Goal: Information Seeking & Learning: Learn about a topic

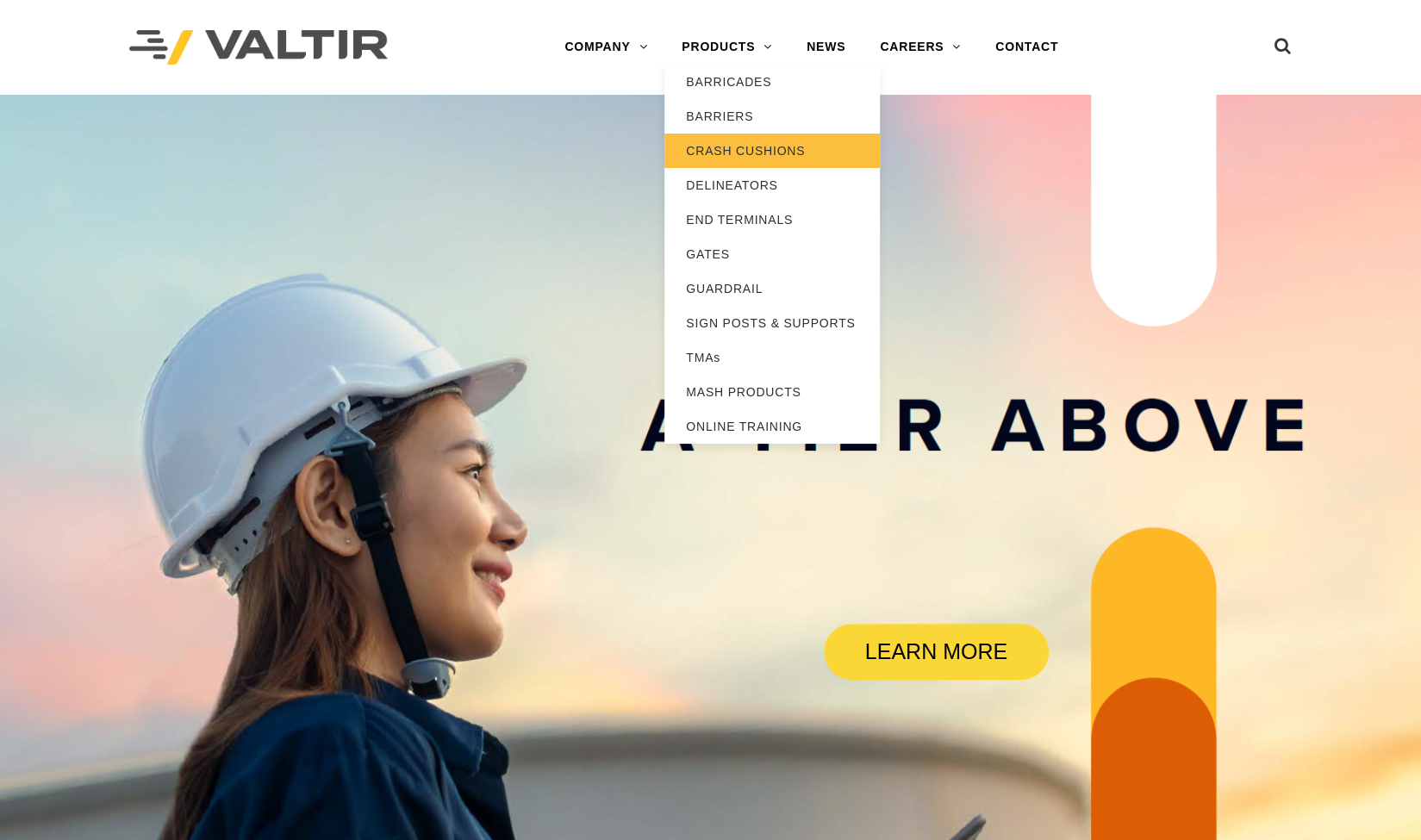
click at [717, 149] on link "CRASH CUSHIONS" at bounding box center [772, 150] width 215 height 34
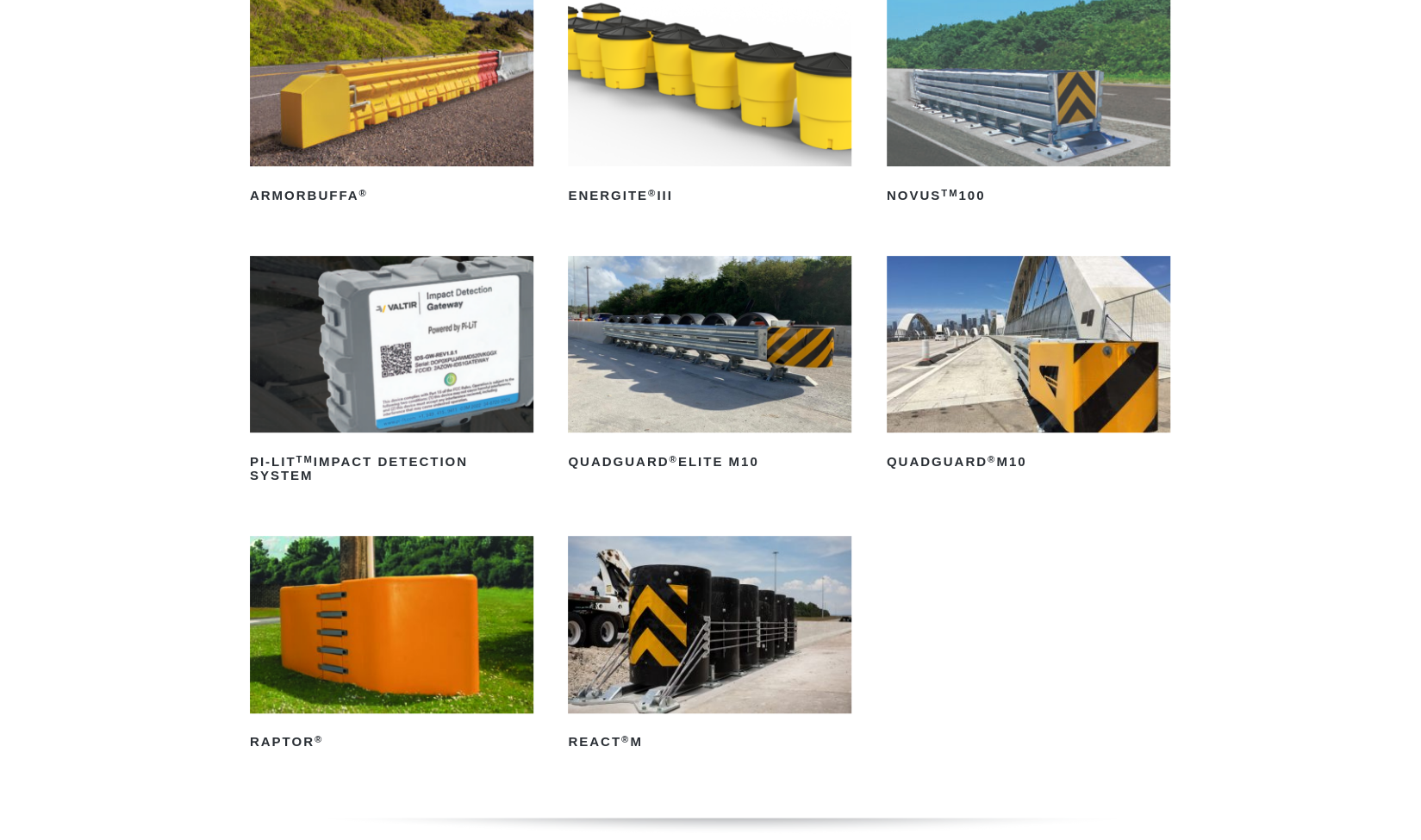
scroll to position [333, 0]
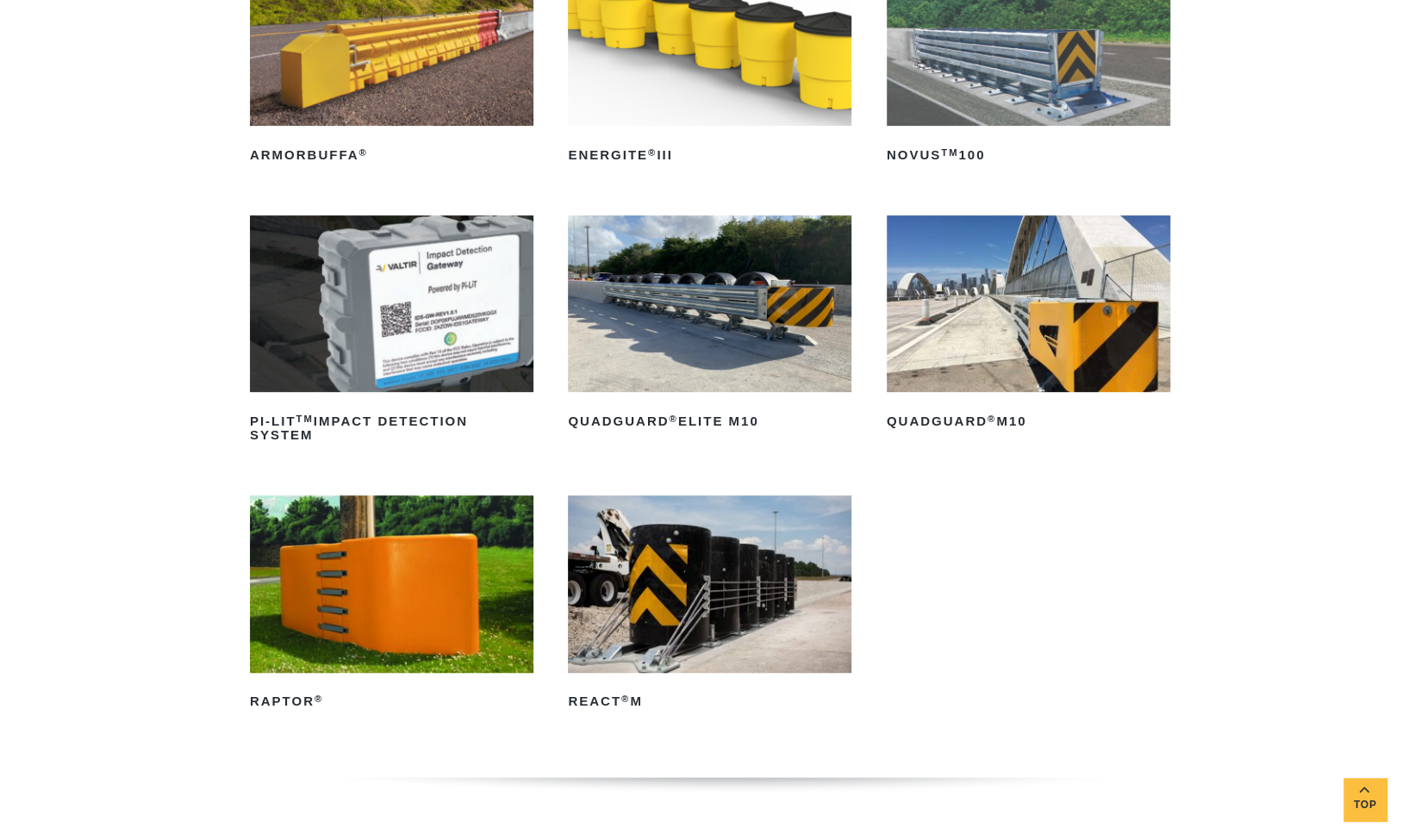
click at [689, 72] on img at bounding box center [709, 38] width 283 height 177
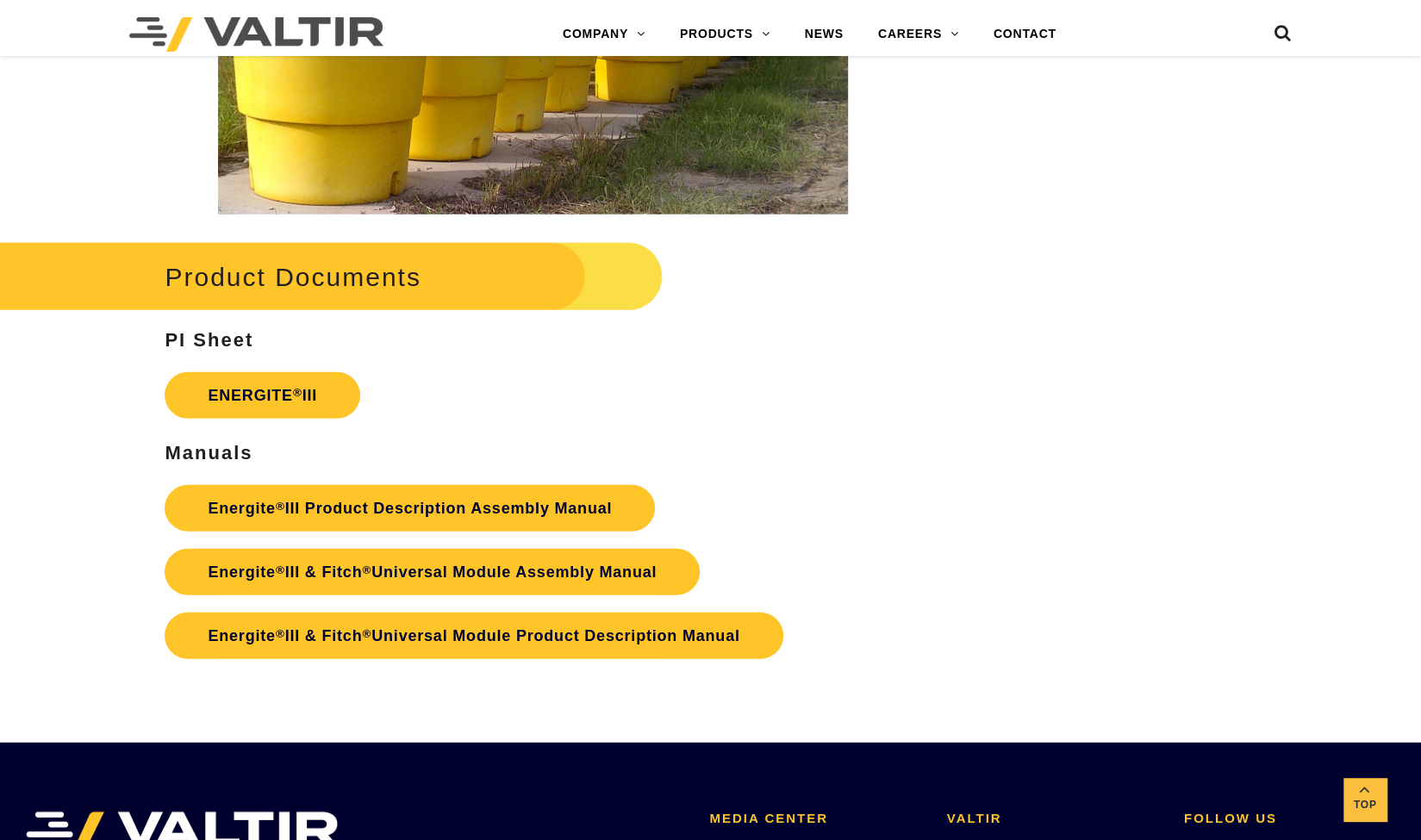
scroll to position [2746, 0]
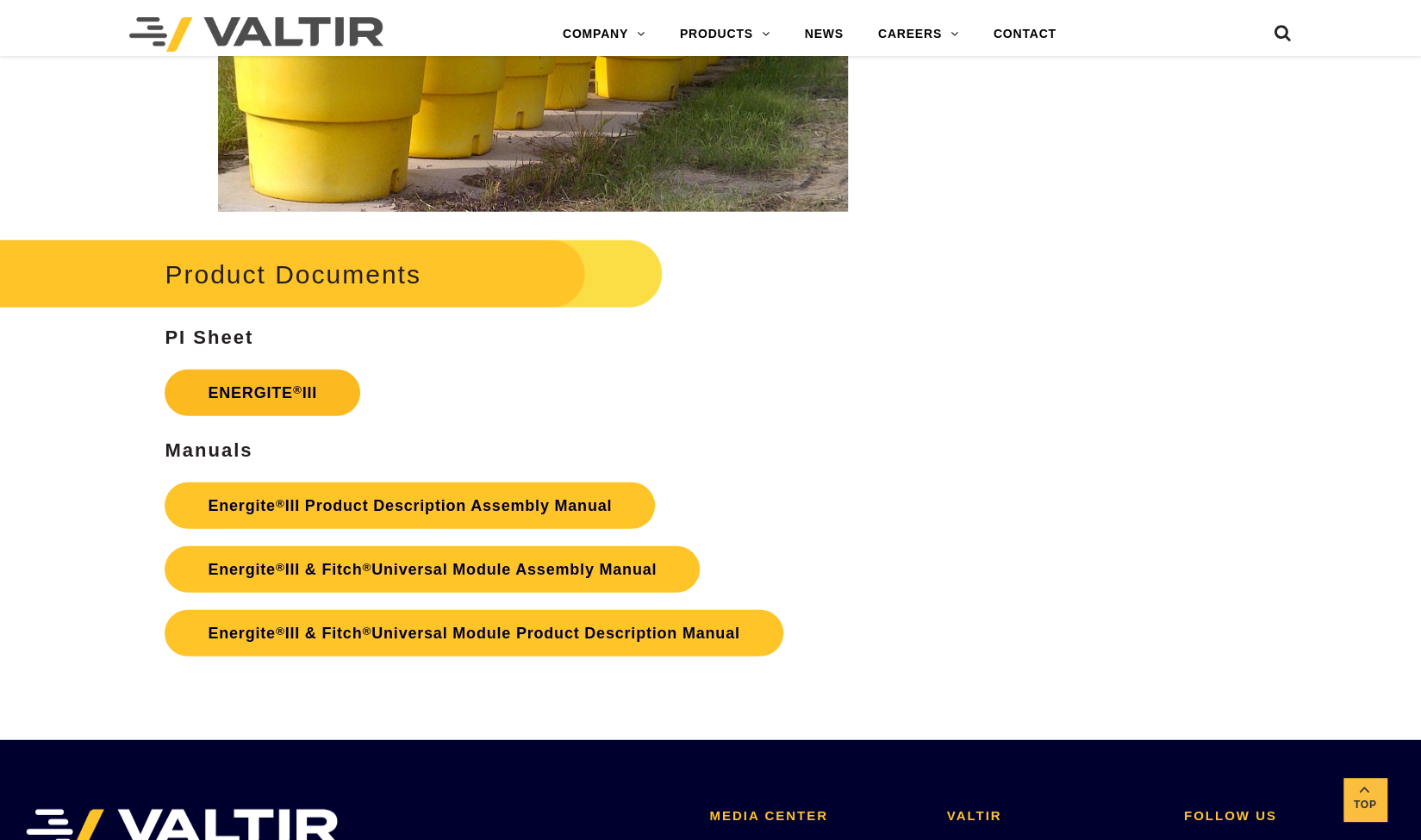
click at [279, 388] on link "ENERGITE ® III" at bounding box center [262, 393] width 196 height 47
click at [1355, 793] on link "Top" at bounding box center [1365, 799] width 43 height 43
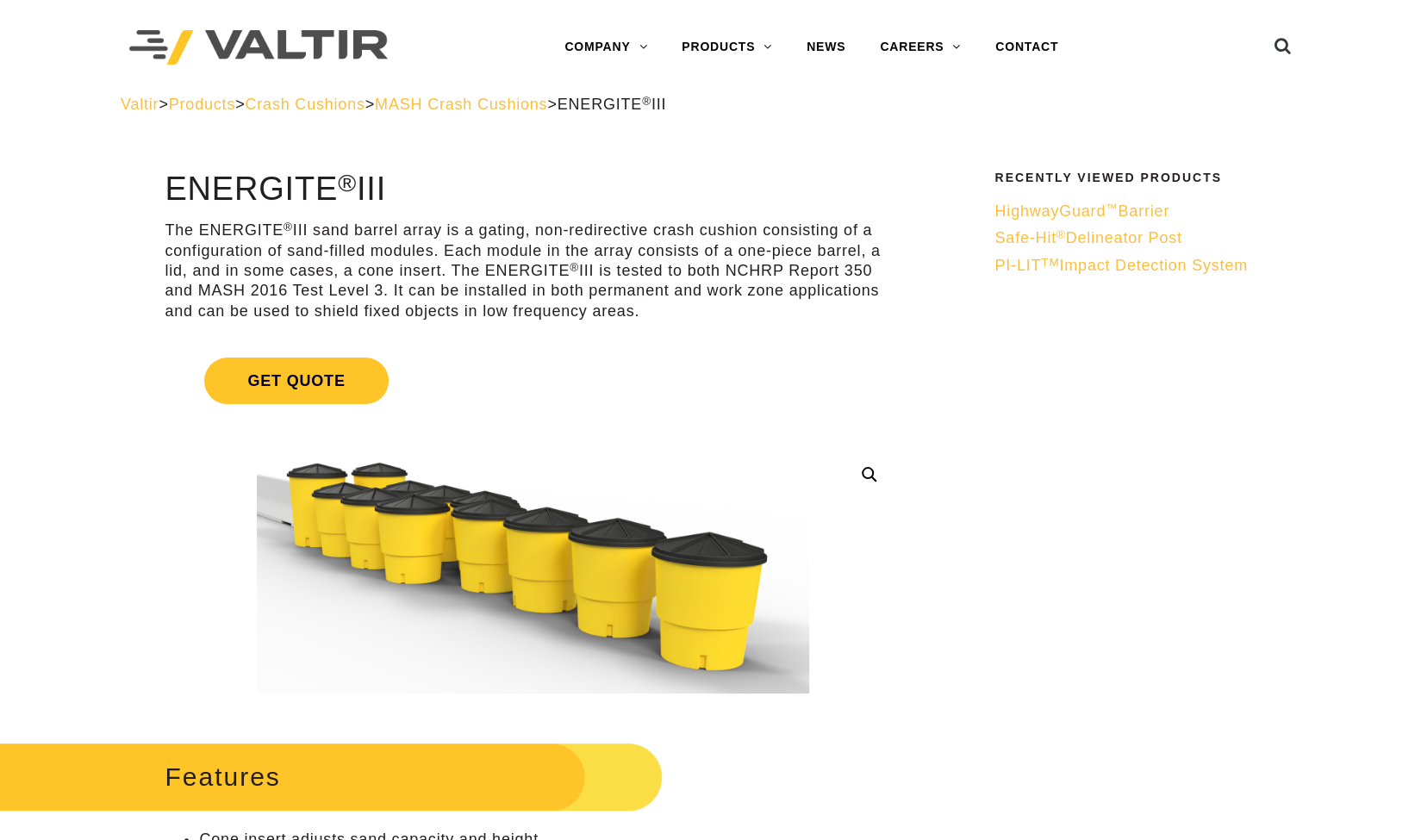
click at [349, 110] on span "Crash Cushions" at bounding box center [304, 104] width 120 height 18
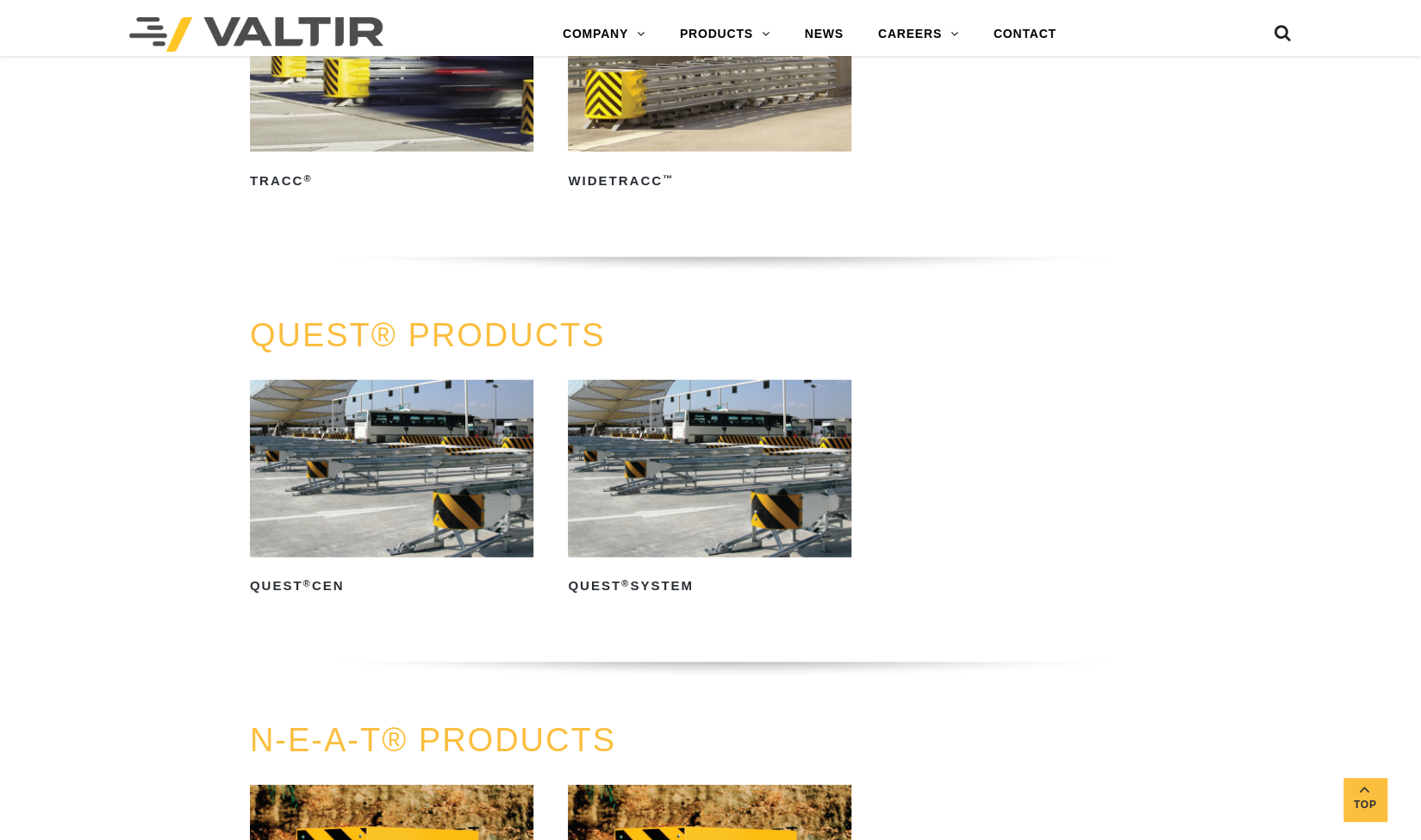
scroll to position [2979, 0]
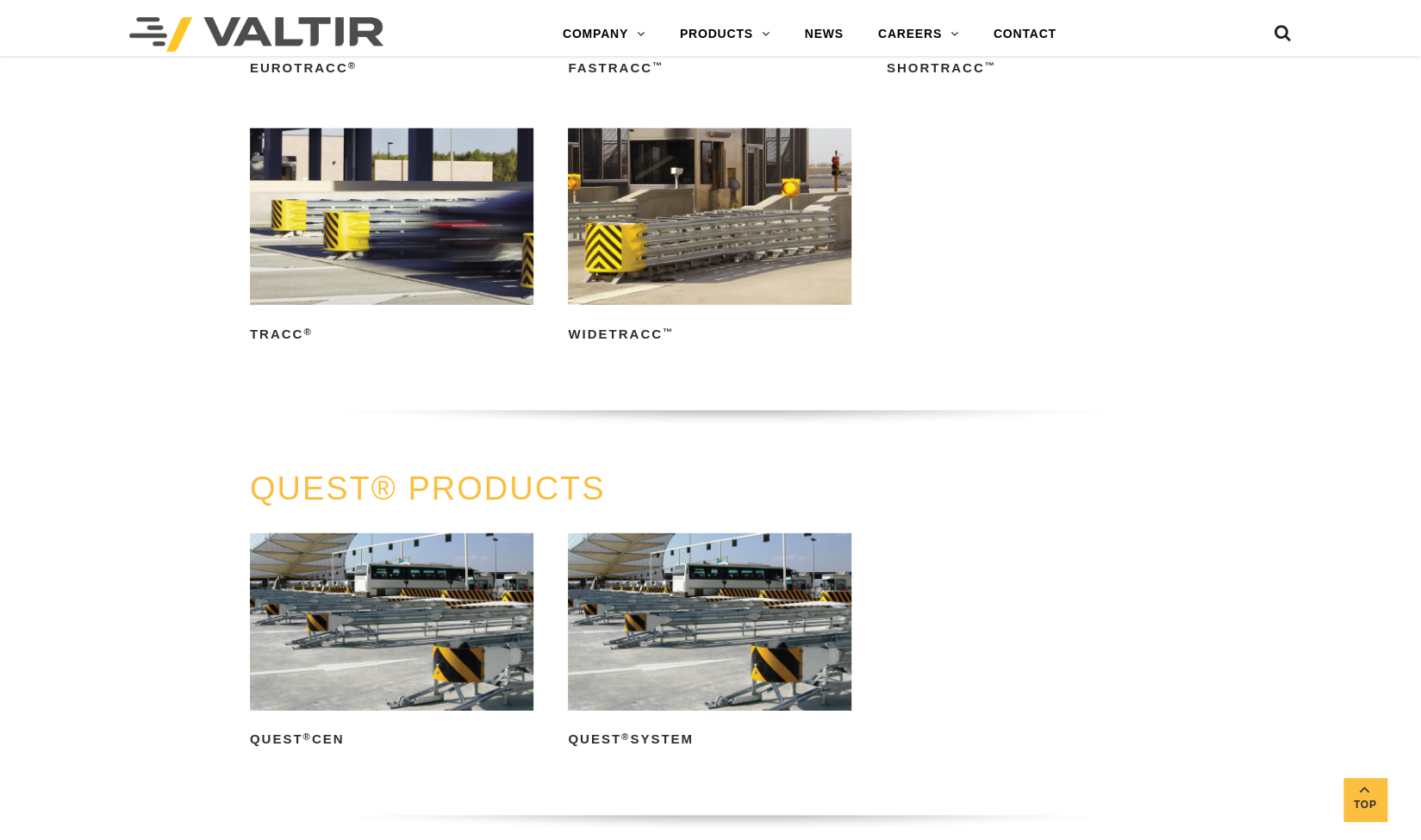
click at [659, 625] on img at bounding box center [709, 622] width 283 height 177
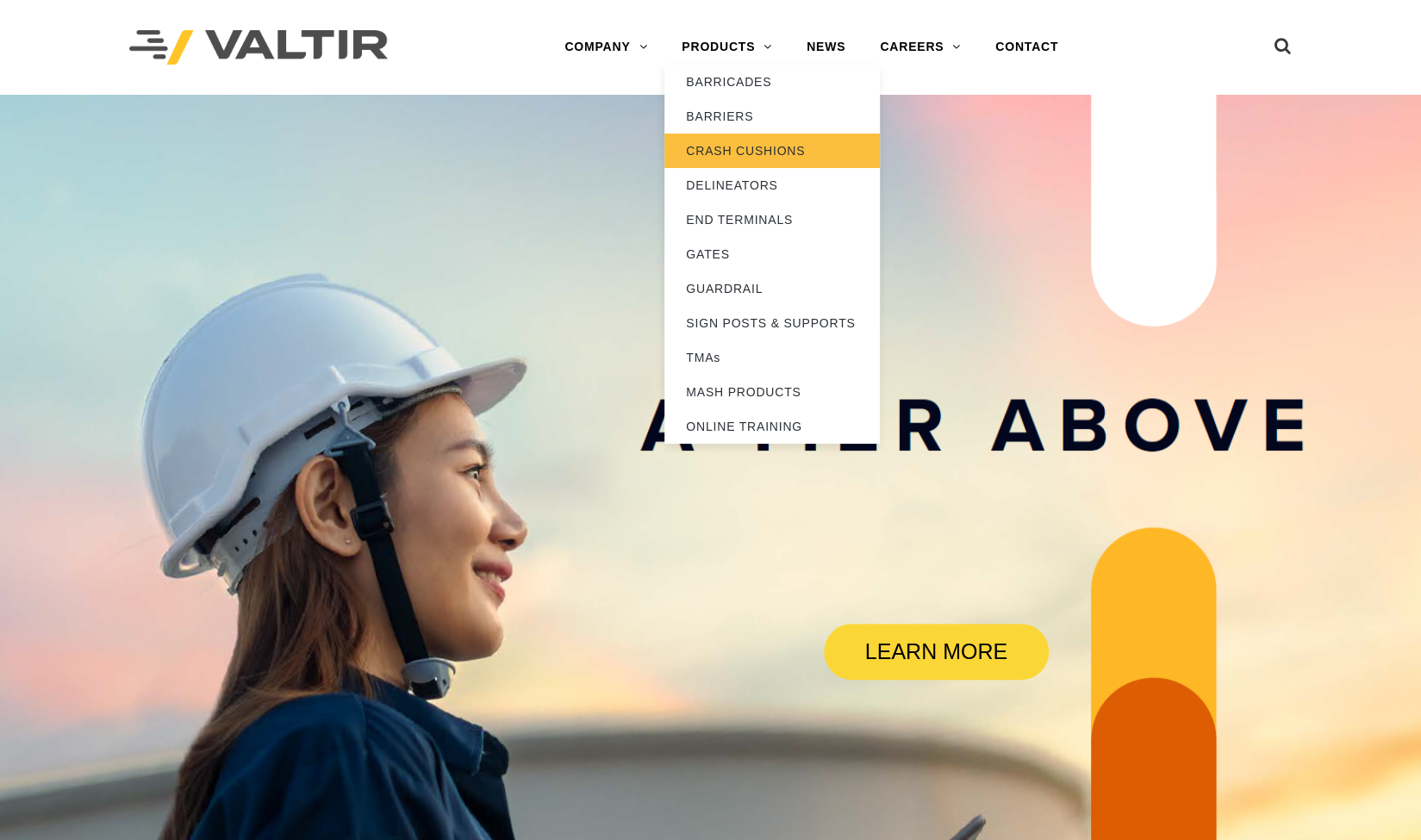
click at [758, 152] on link "CRASH CUSHIONS" at bounding box center [772, 150] width 215 height 34
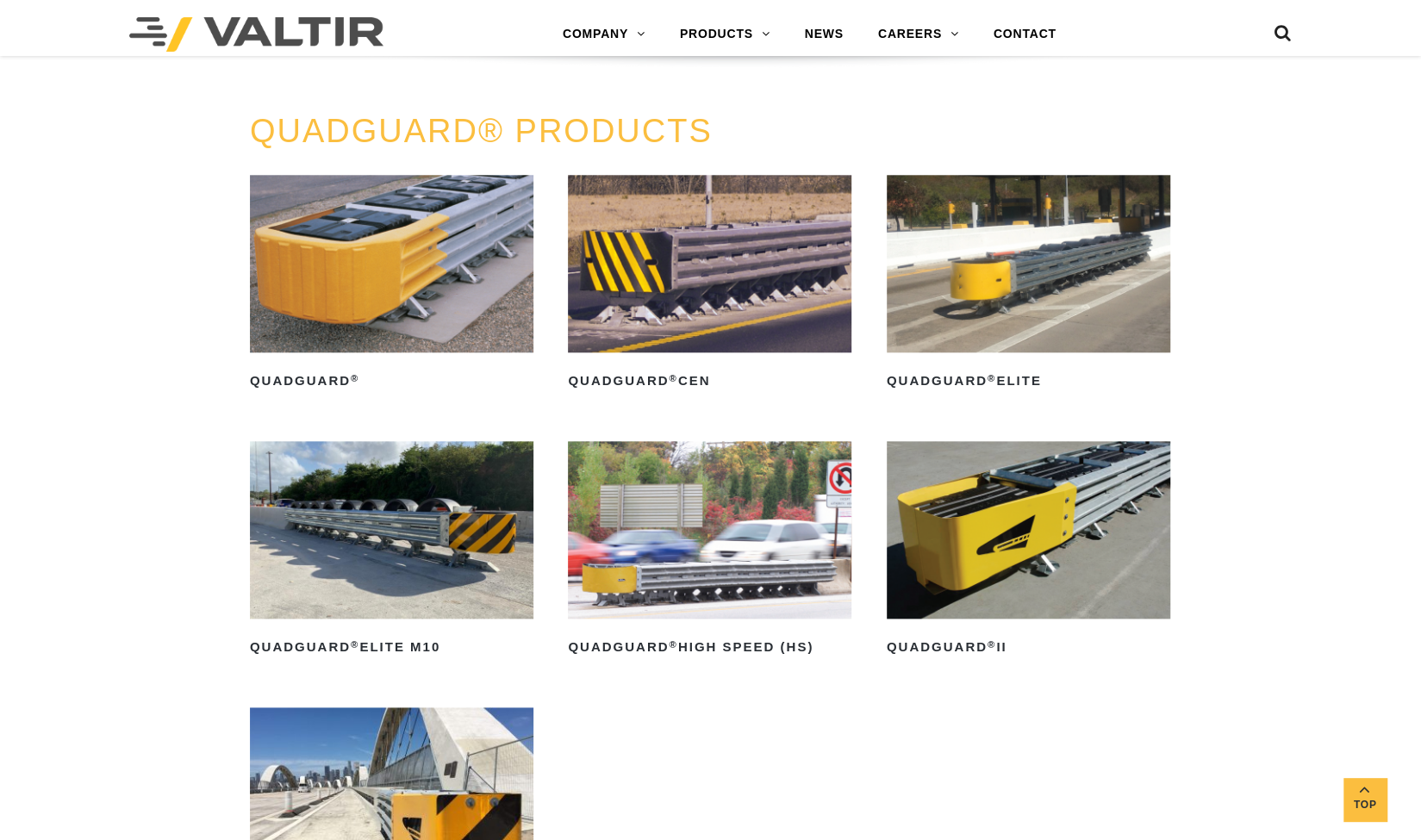
scroll to position [1067, 0]
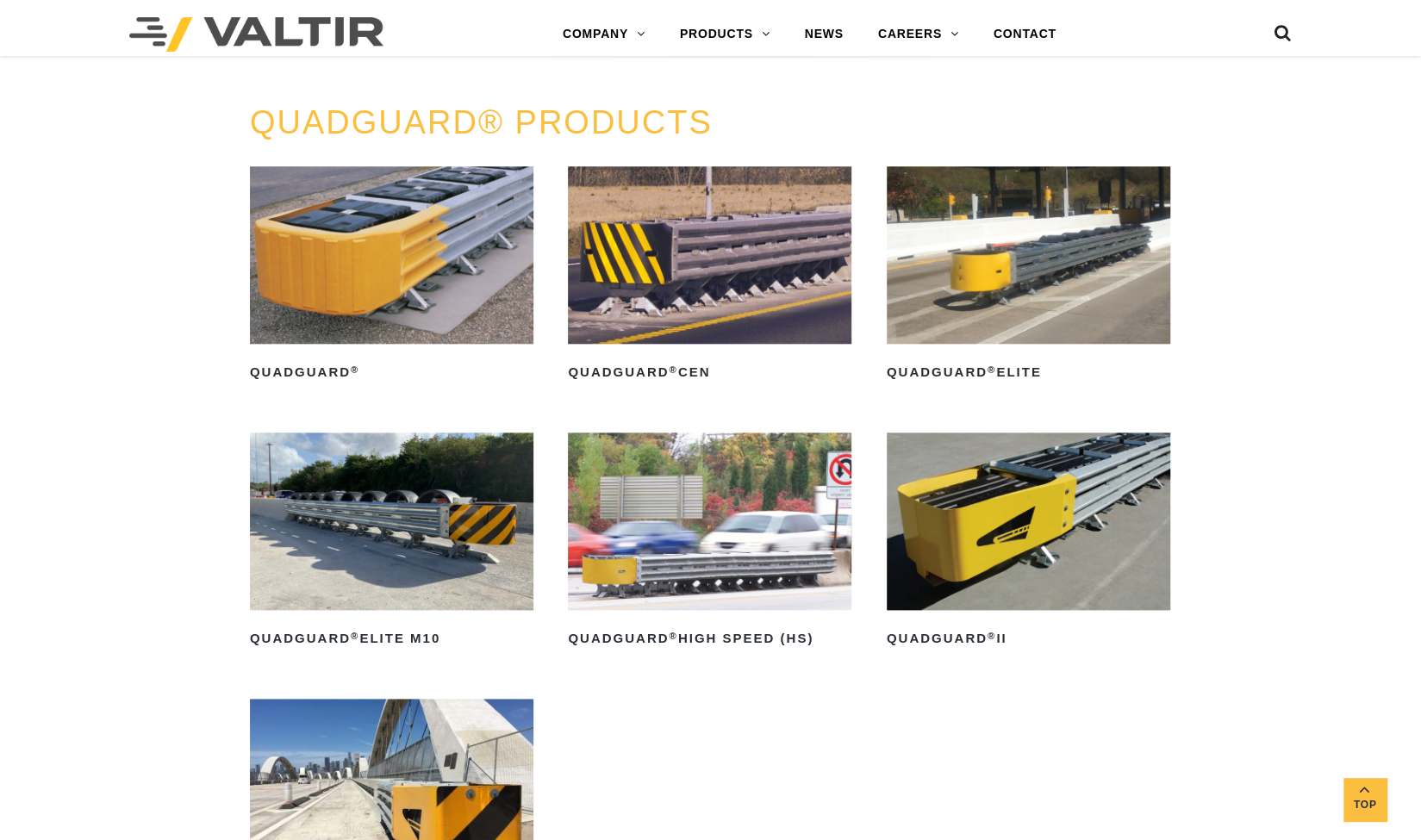
click at [695, 310] on img at bounding box center [709, 255] width 283 height 177
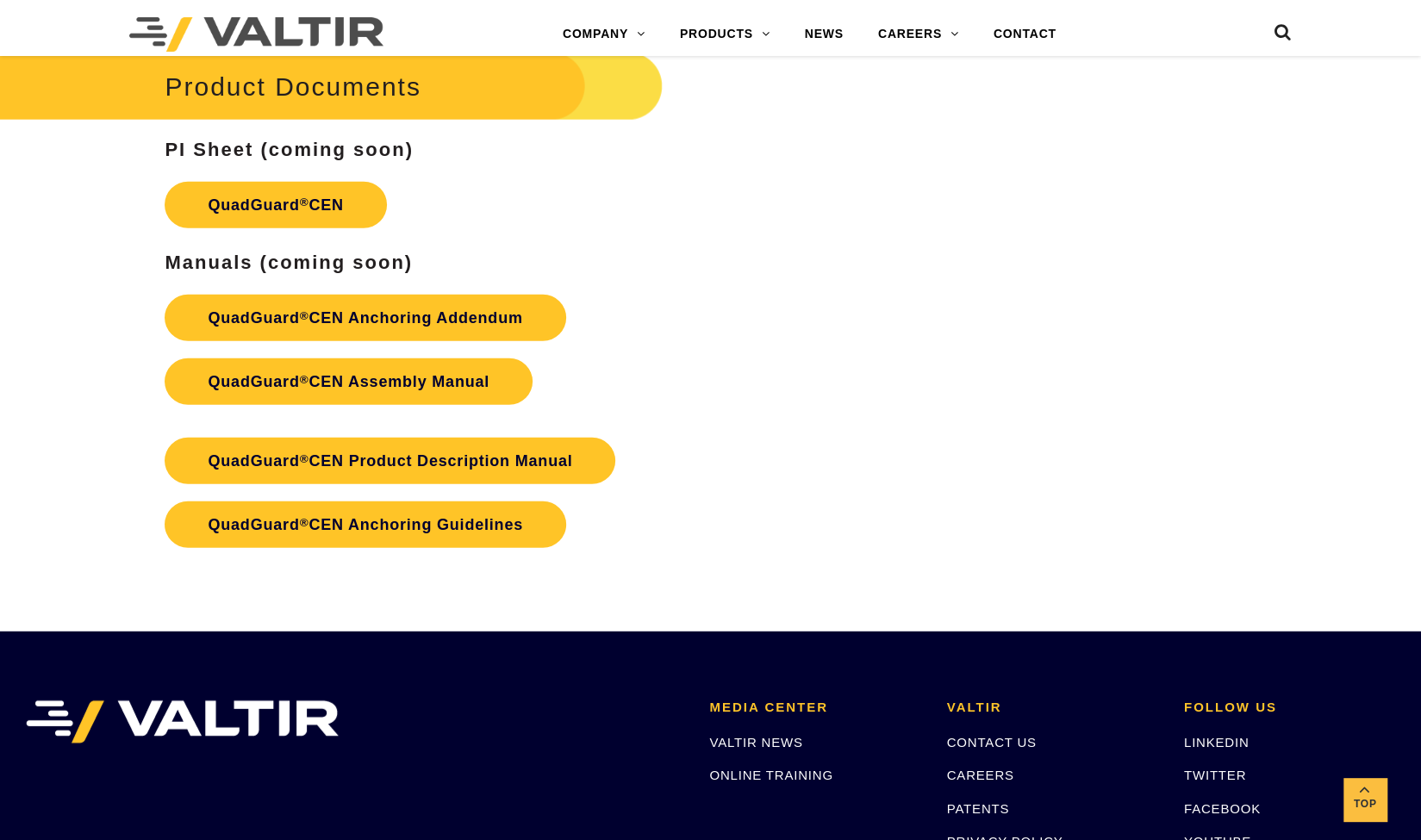
scroll to position [2778, 0]
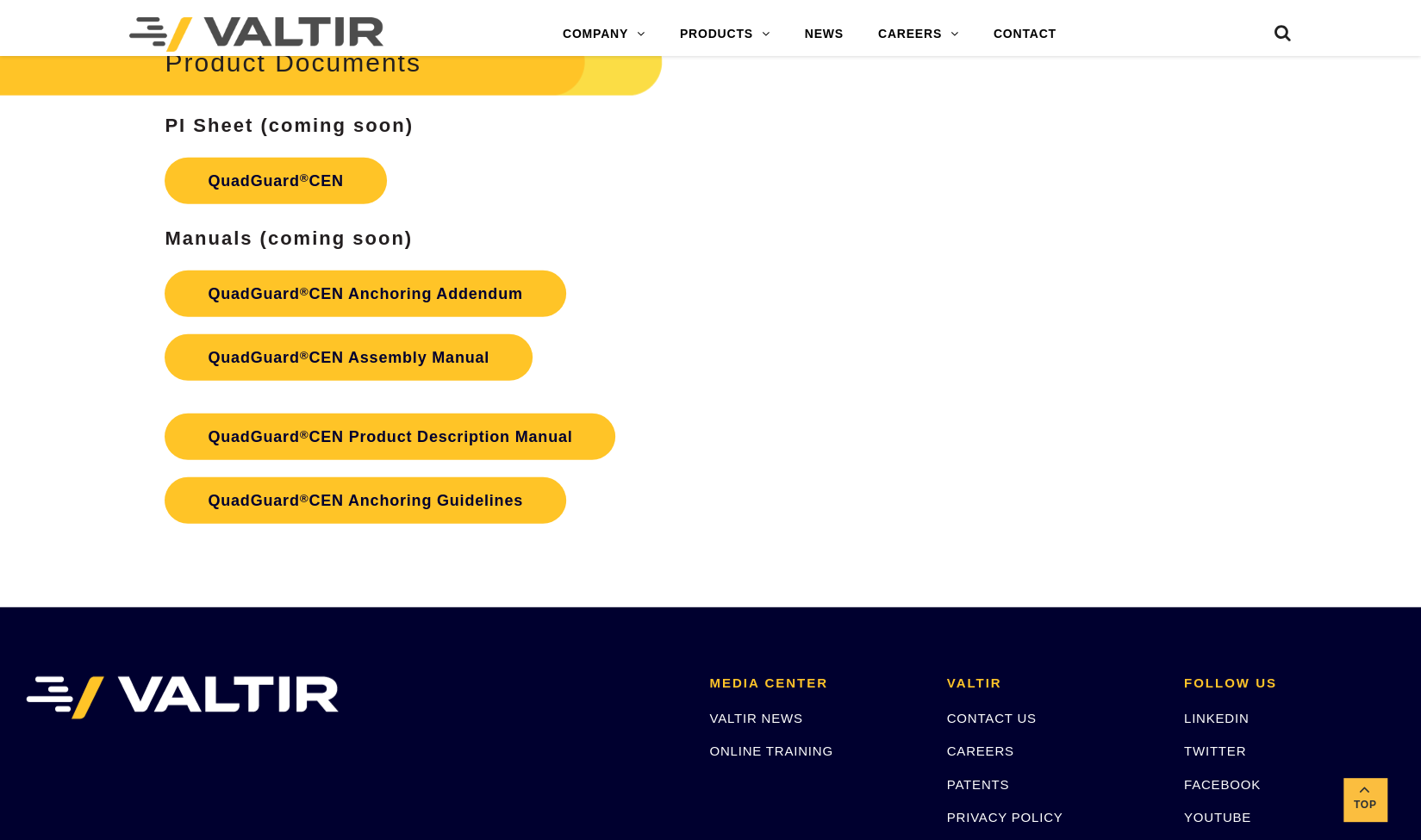
click at [422, 130] on h3 "PI Sheet (coming soon)" at bounding box center [532, 126] width 736 height 20
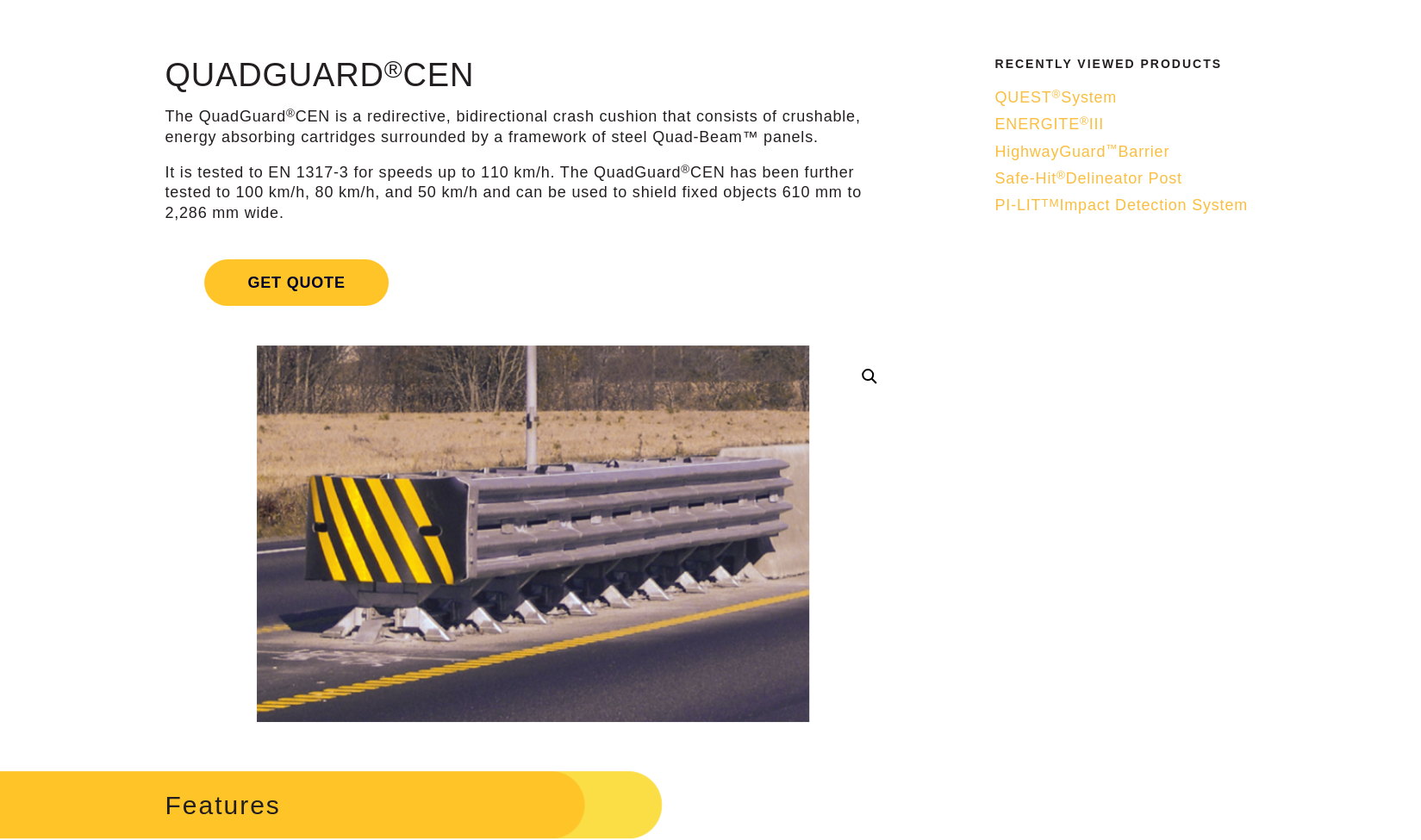
scroll to position [44, 0]
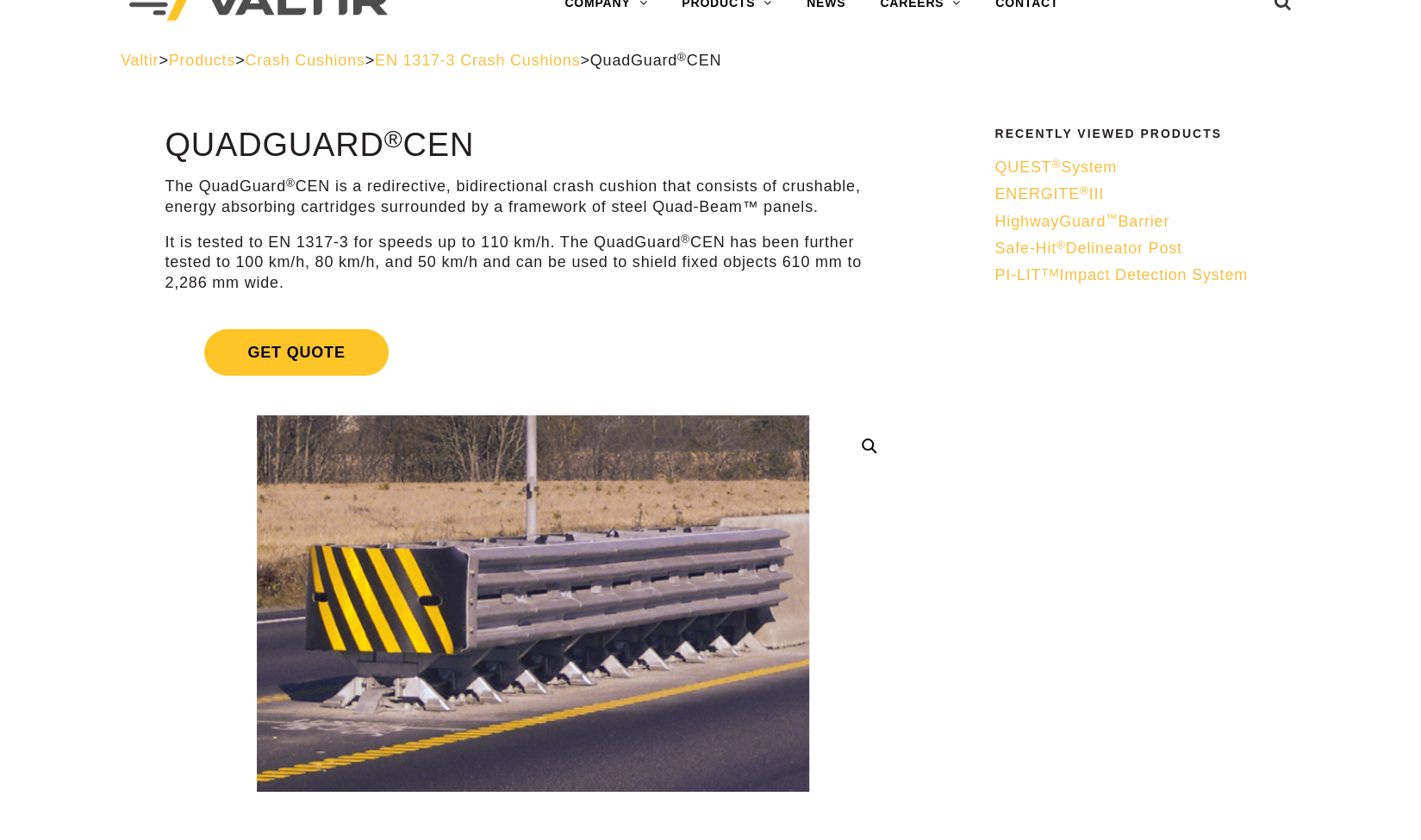
click at [327, 59] on span "Crash Cushions" at bounding box center [304, 60] width 120 height 18
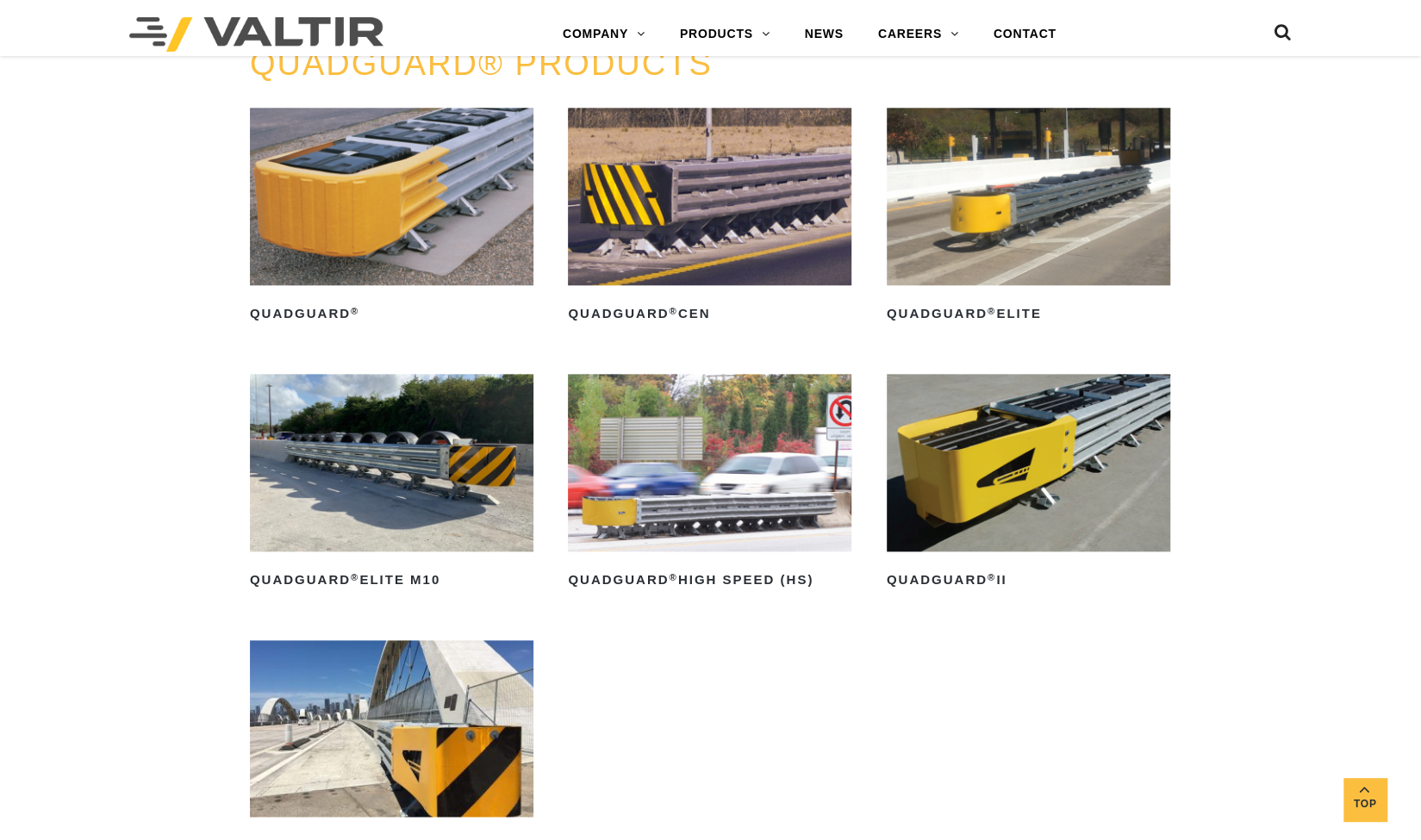
scroll to position [1116, 0]
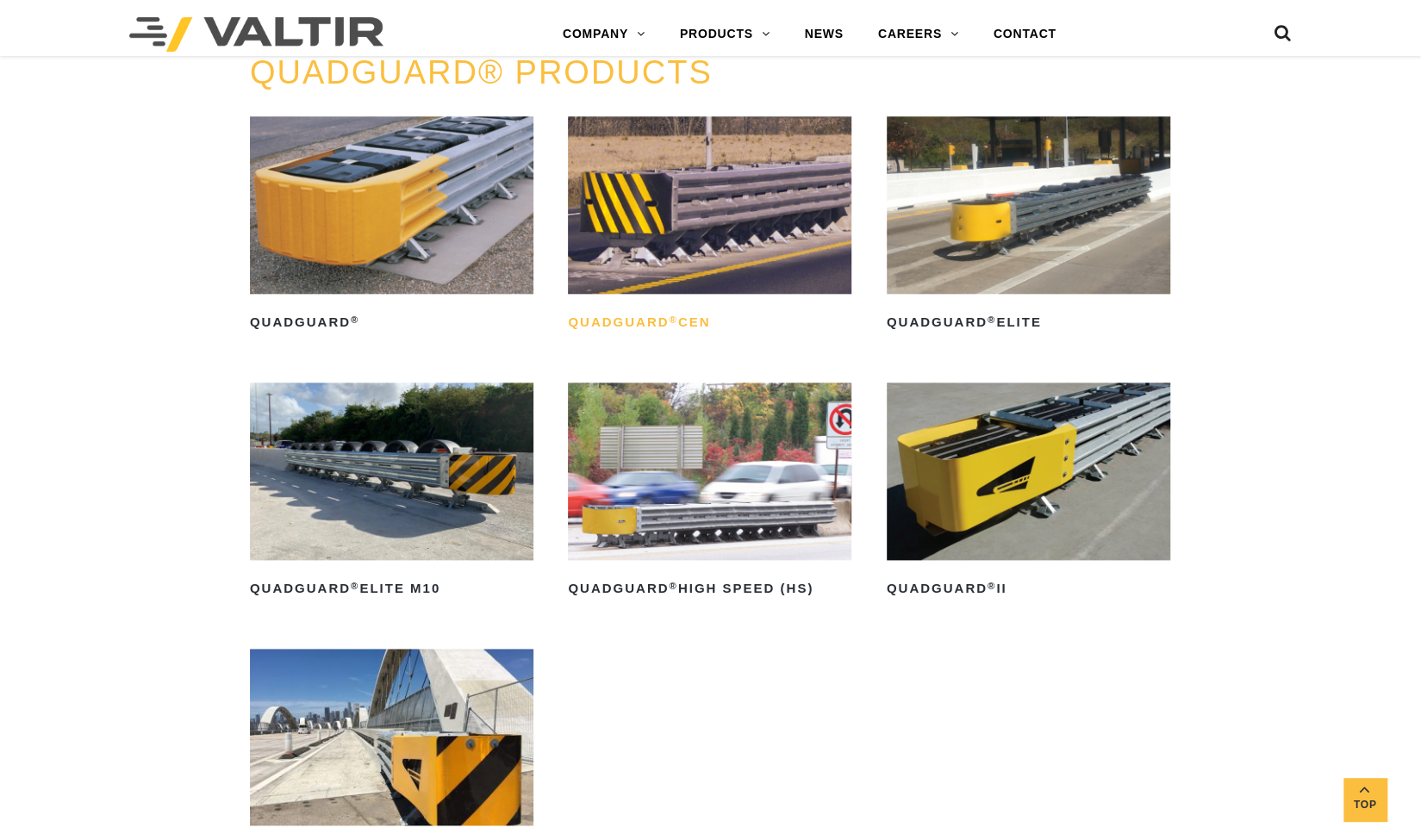
click at [684, 321] on h2 "QuadGuard ® CEN" at bounding box center [709, 323] width 283 height 27
